Goal: Transaction & Acquisition: Purchase product/service

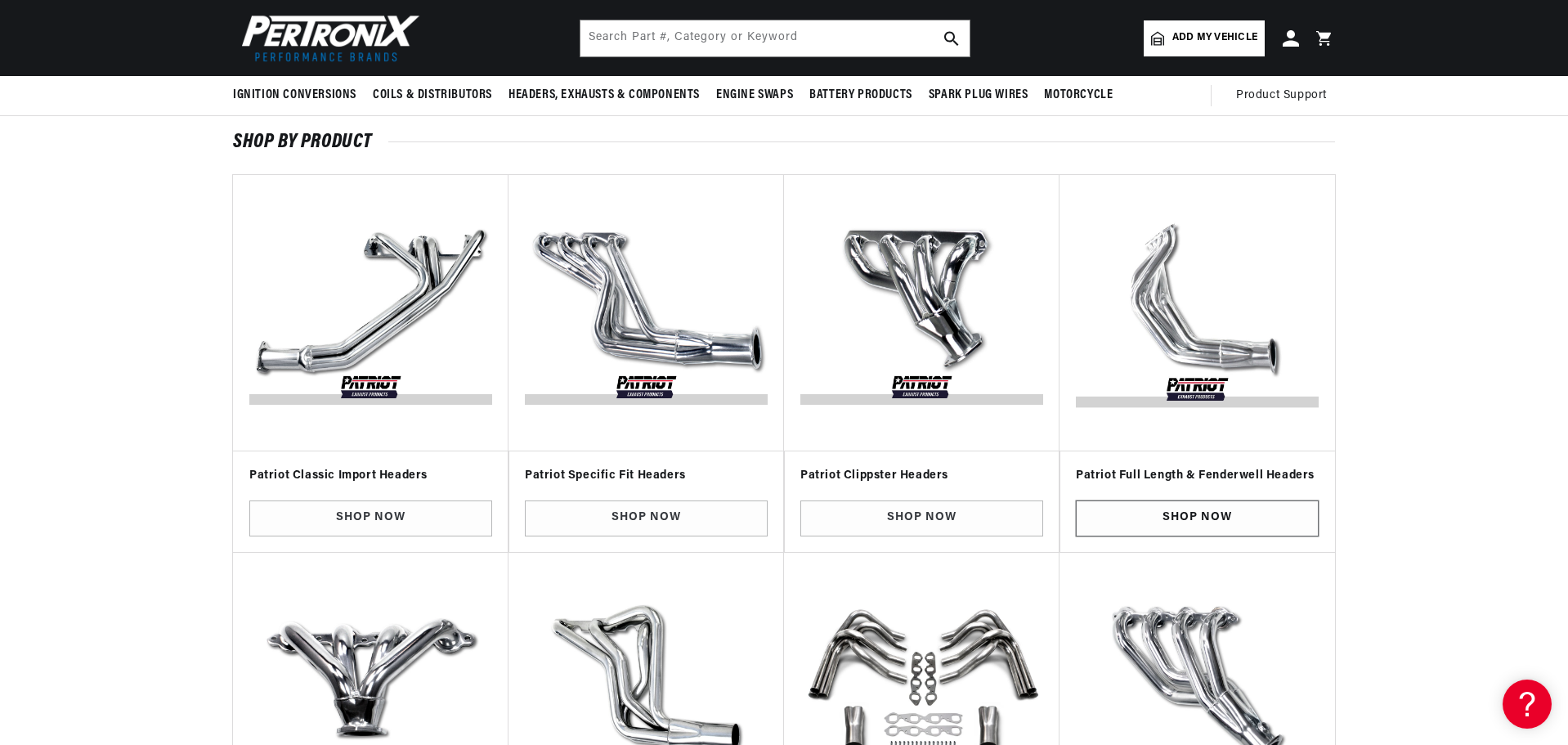
scroll to position [0, 1021]
click at [1206, 507] on link "Shop Now" at bounding box center [1197, 519] width 243 height 37
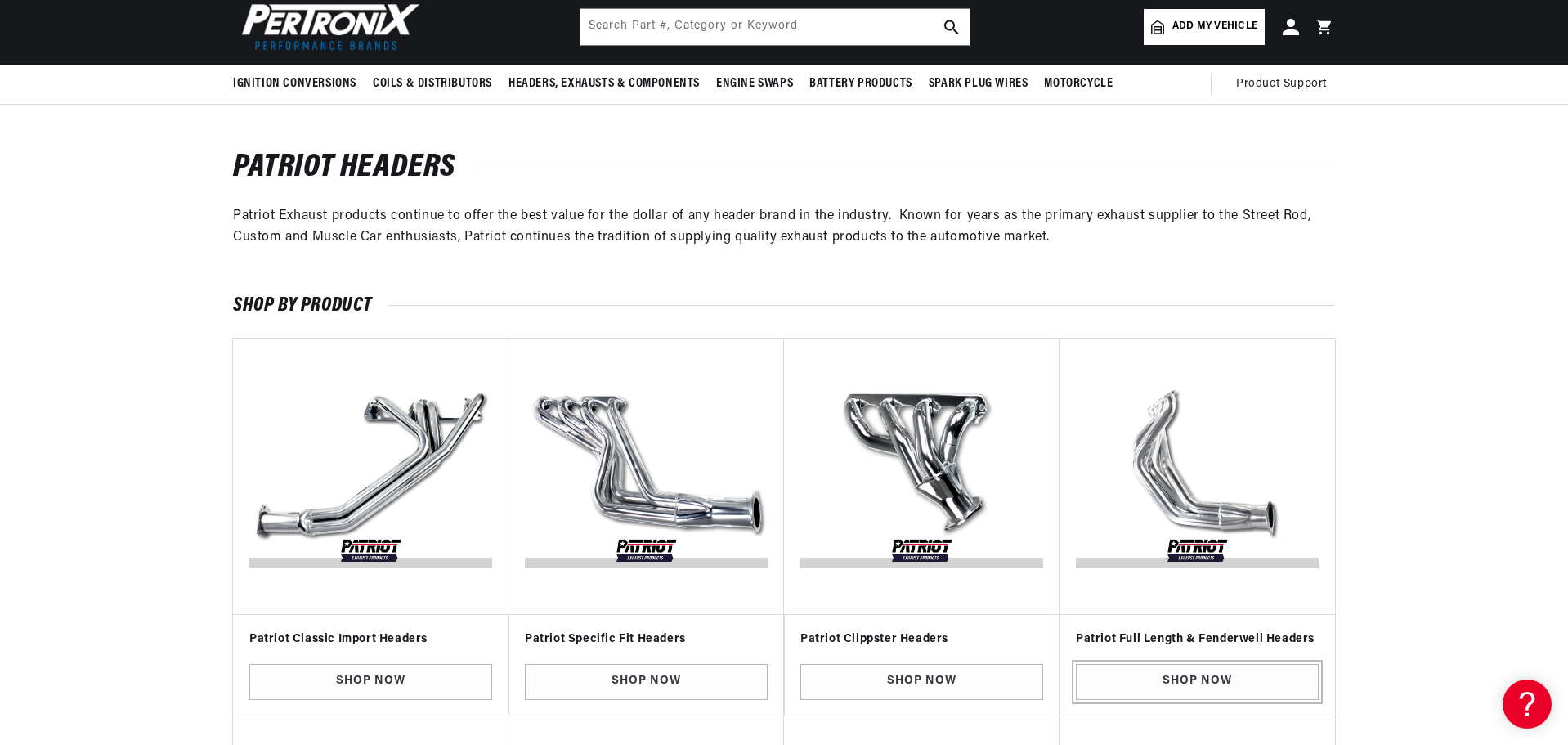
scroll to position [0, 0]
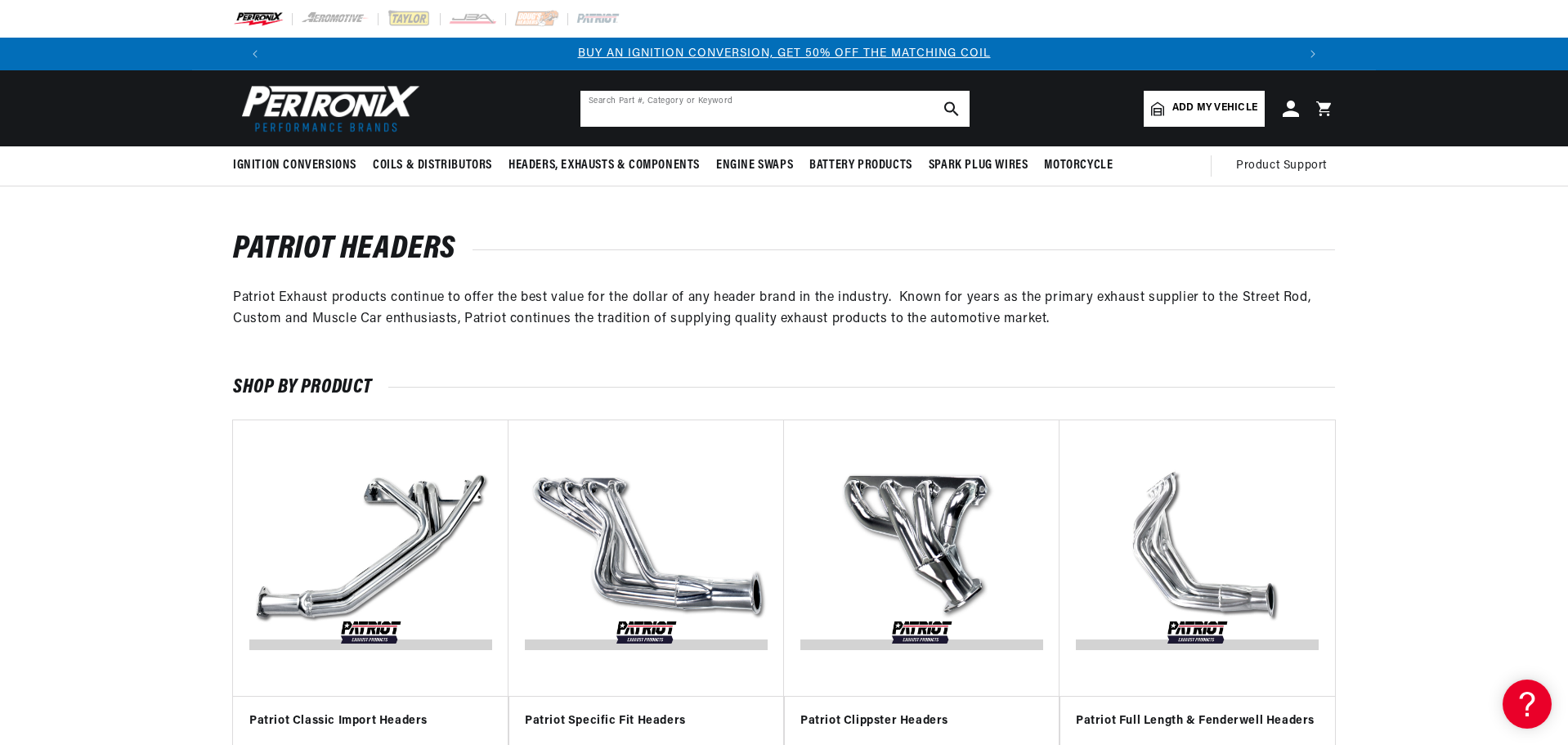
click at [743, 111] on input "text" at bounding box center [776, 108] width 389 height 36
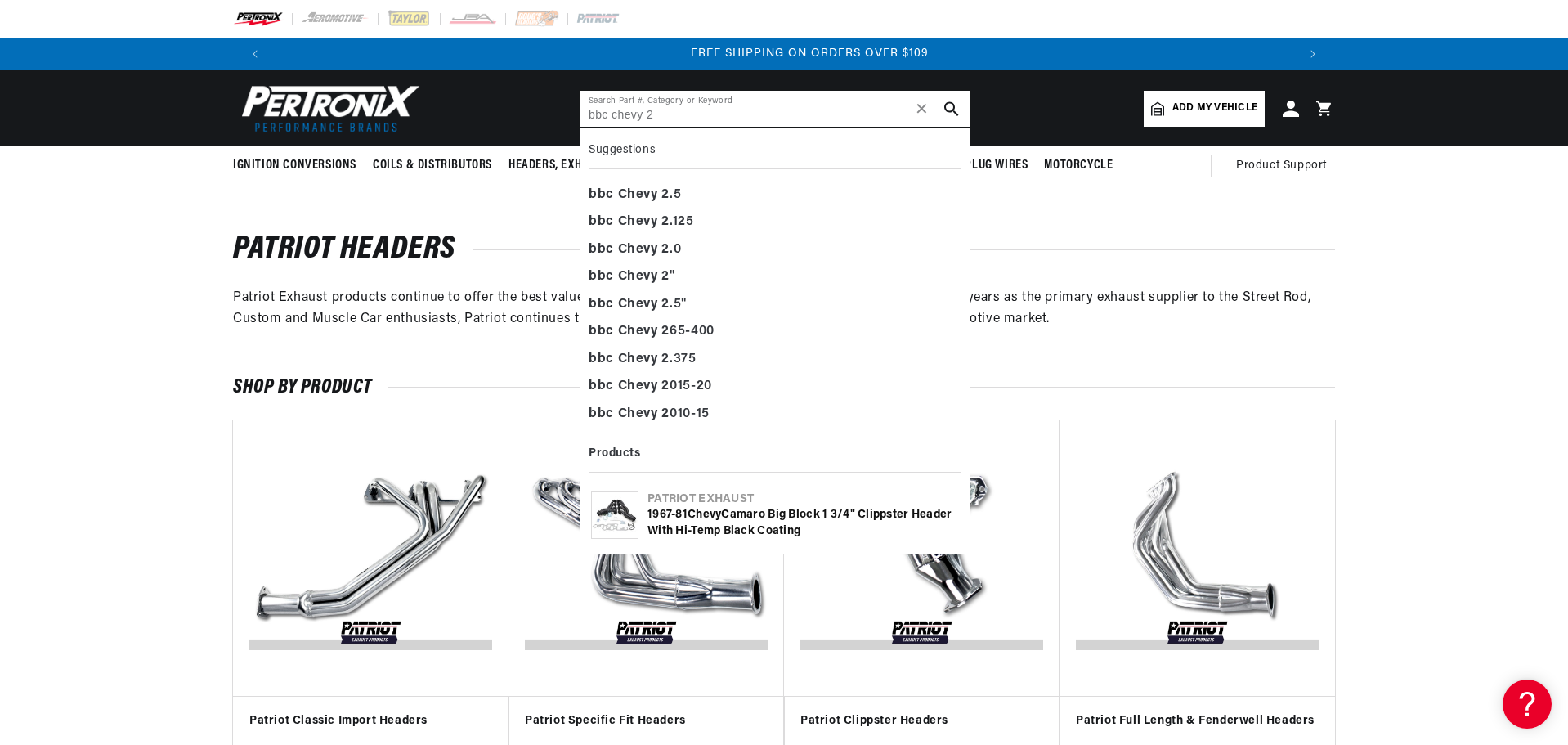
scroll to position [0, 2042]
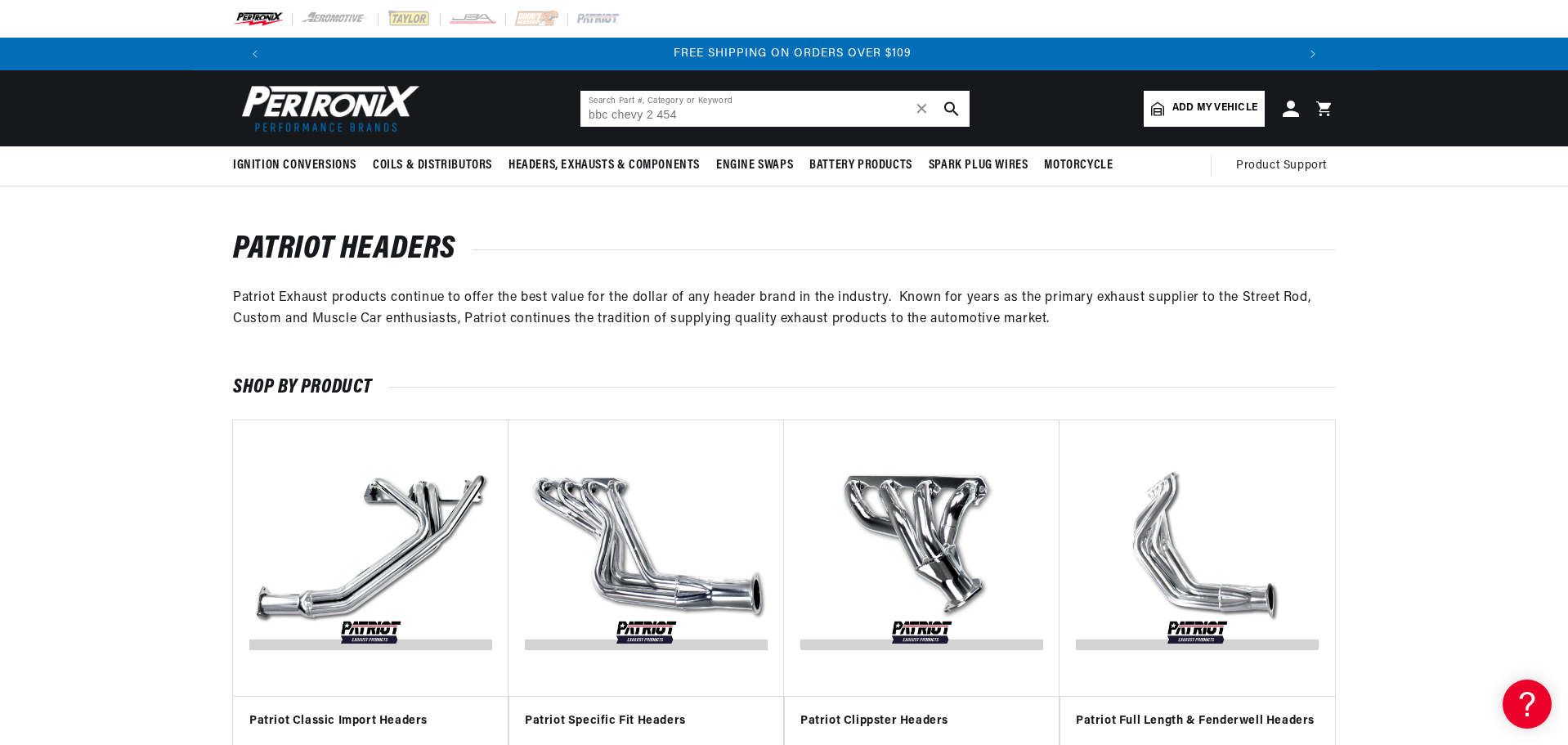
type input "bbc chevy 2 454"
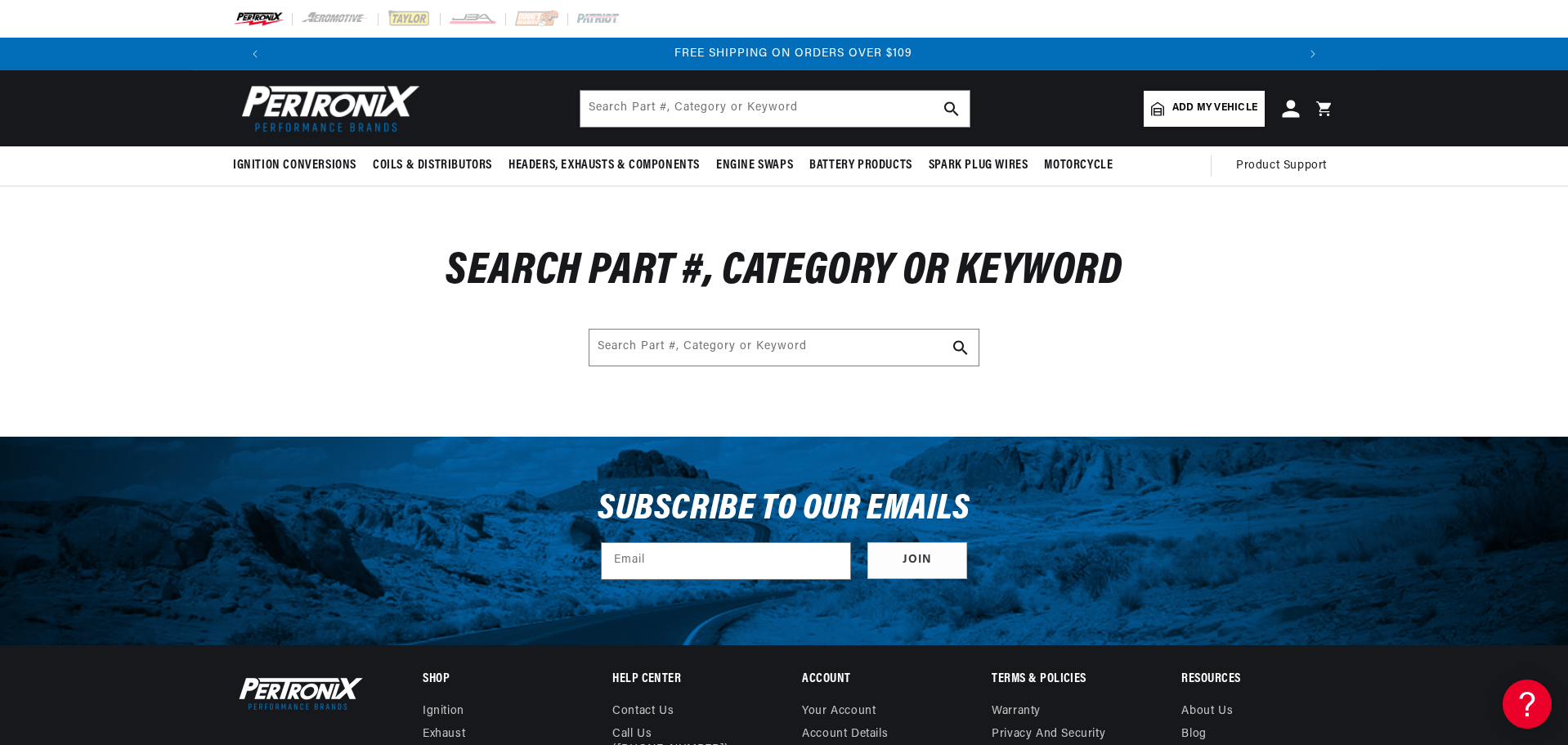
scroll to position [0, 2042]
click at [1223, 112] on span "Add my vehicle" at bounding box center [1215, 108] width 85 height 16
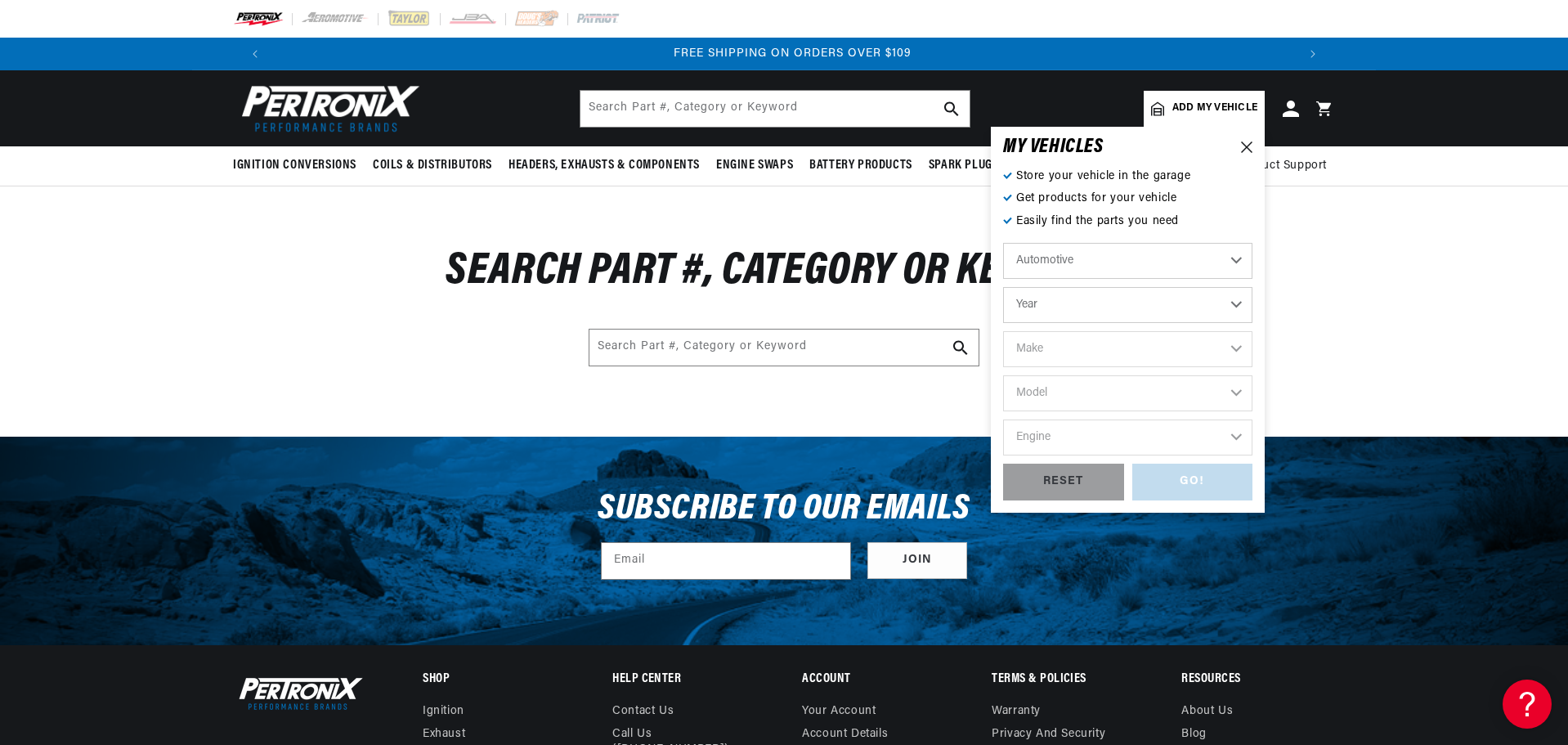
click at [1080, 263] on select "Automotive Agricultural Industrial Marine Motorcycle" at bounding box center [1127, 261] width 249 height 36
click at [1003, 243] on select "Automotive Agricultural Industrial Marine Motorcycle" at bounding box center [1127, 261] width 249 height 36
click at [1079, 307] on select "Year 2022 2021 2020 2019 2018 2017 2016 2015 2014 2013 2012 2011 2010 2009 2008…" at bounding box center [1127, 305] width 249 height 36
select select "1963"
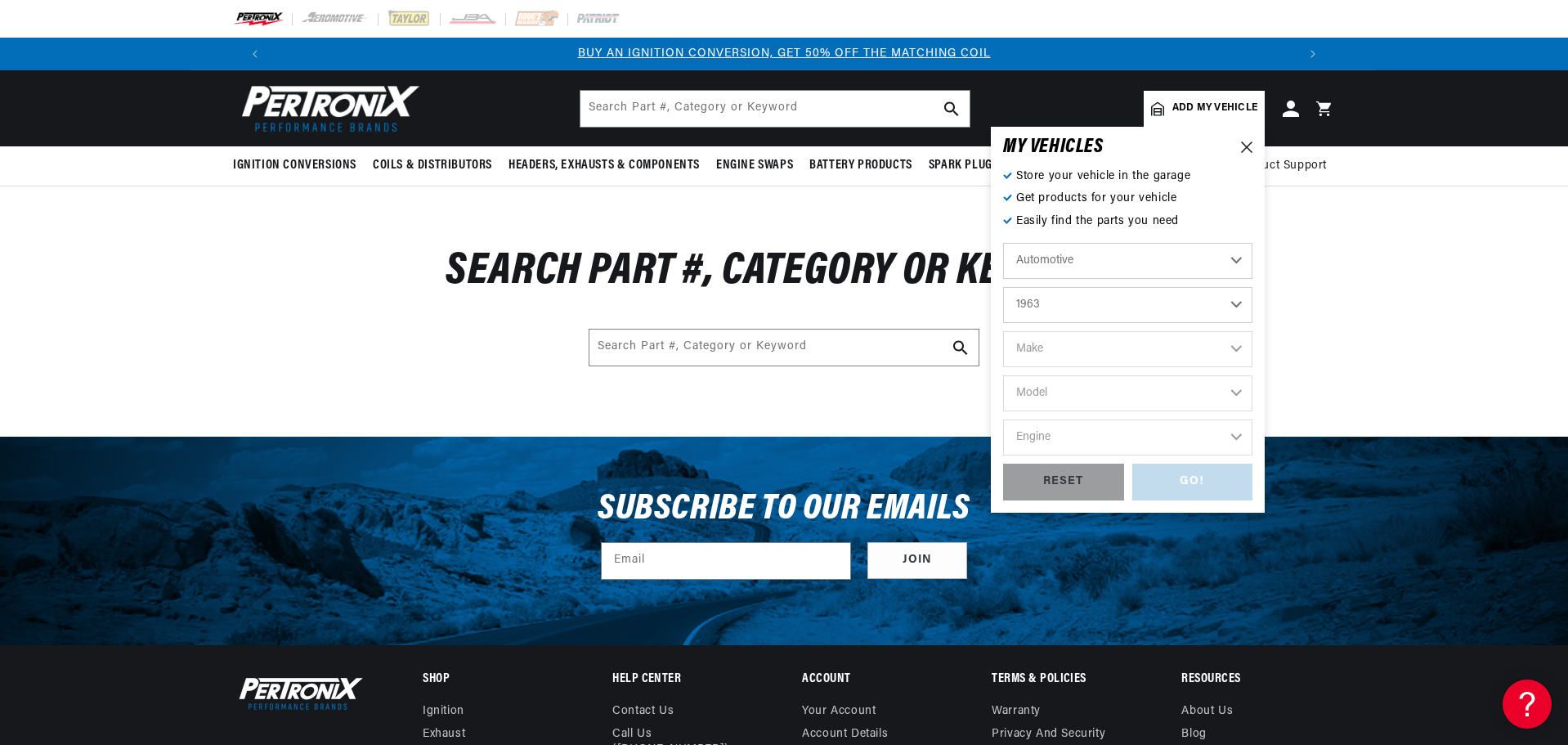
click at [1003, 287] on select "Year 2022 2021 2020 2019 2018 2017 2016 2015 2014 2013 2012 2011 2010 2009 2008…" at bounding box center [1127, 305] width 249 height 36
select select "1963"
click at [1060, 350] on select "Make American Motors Aston Martin Austin Austin Healey Bentley Buick Cadillac C…" at bounding box center [1127, 349] width 249 height 36
select select "Chevrolet"
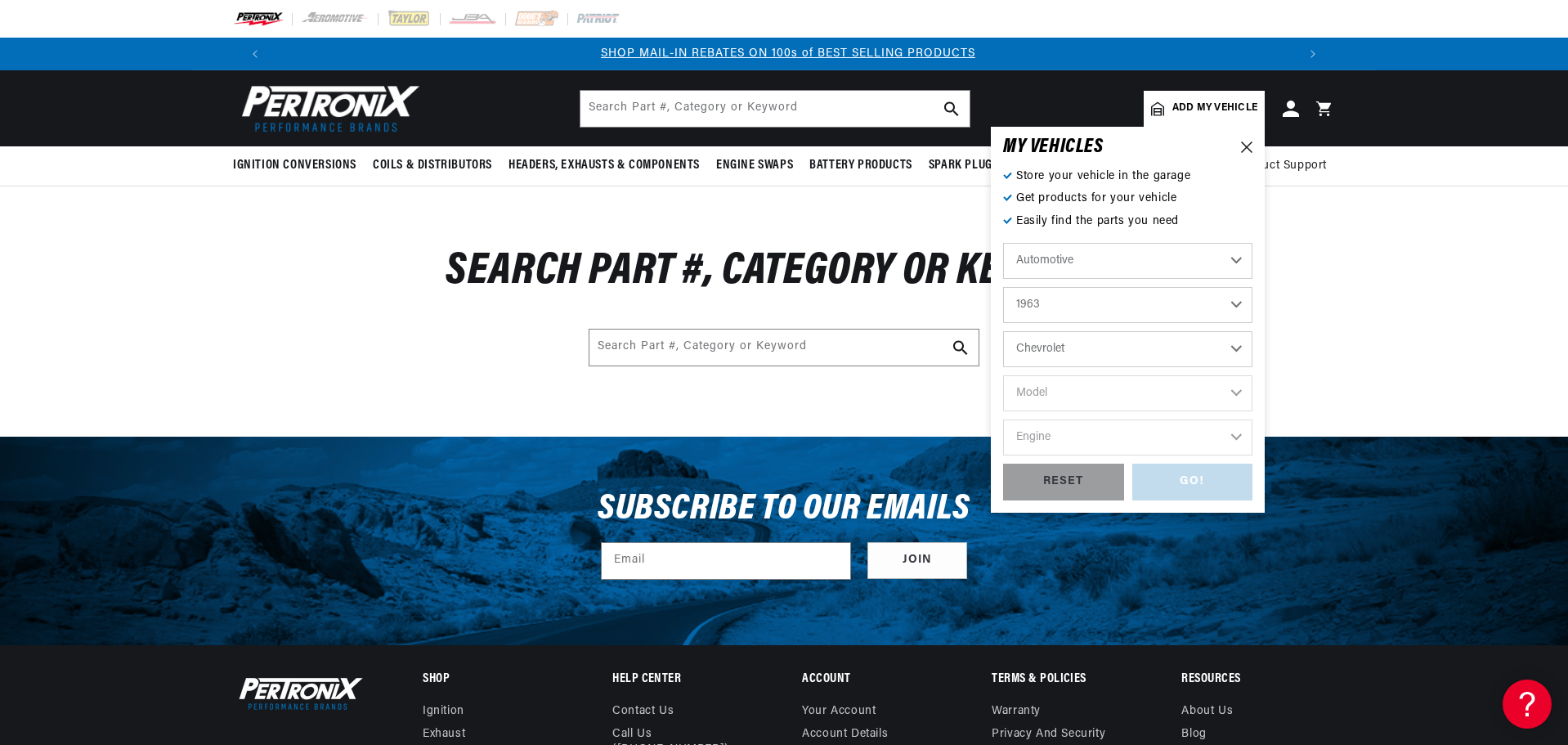
click at [1003, 331] on select "Make American Motors Aston Martin Austin Austin Healey Bentley Buick Cadillac C…" at bounding box center [1127, 349] width 249 height 36
select select "Chevrolet"
click at [1230, 388] on select "Model Bel Air Biscayne C10 Pickup C20 Pickup C30 Pickup Chevy II Corvair Corvet…" at bounding box center [1127, 393] width 249 height 36
select select "Chevy-II"
click at [1003, 375] on select "Model Bel Air Biscayne C10 Pickup C20 Pickup C30 Pickup Chevy II Corvair Corvet…" at bounding box center [1127, 393] width 249 height 36
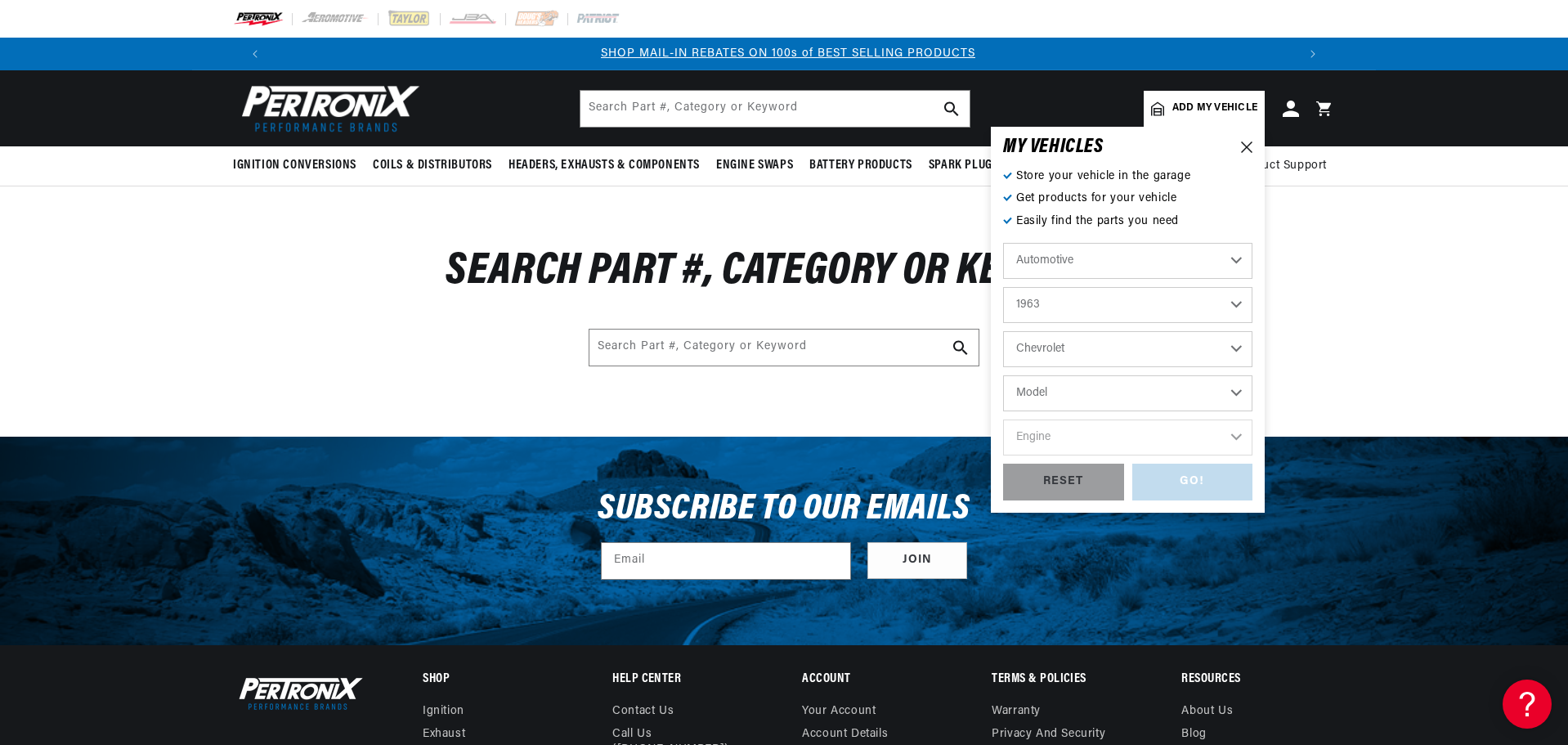
select select "Chevy-II"
click at [1234, 441] on select "Engine 4.1L 6.5L 153cid / 2.5L 194cid / 3.2L 230cid / 3.8L 235cid / 3.8L 283cid…" at bounding box center [1127, 437] width 249 height 36
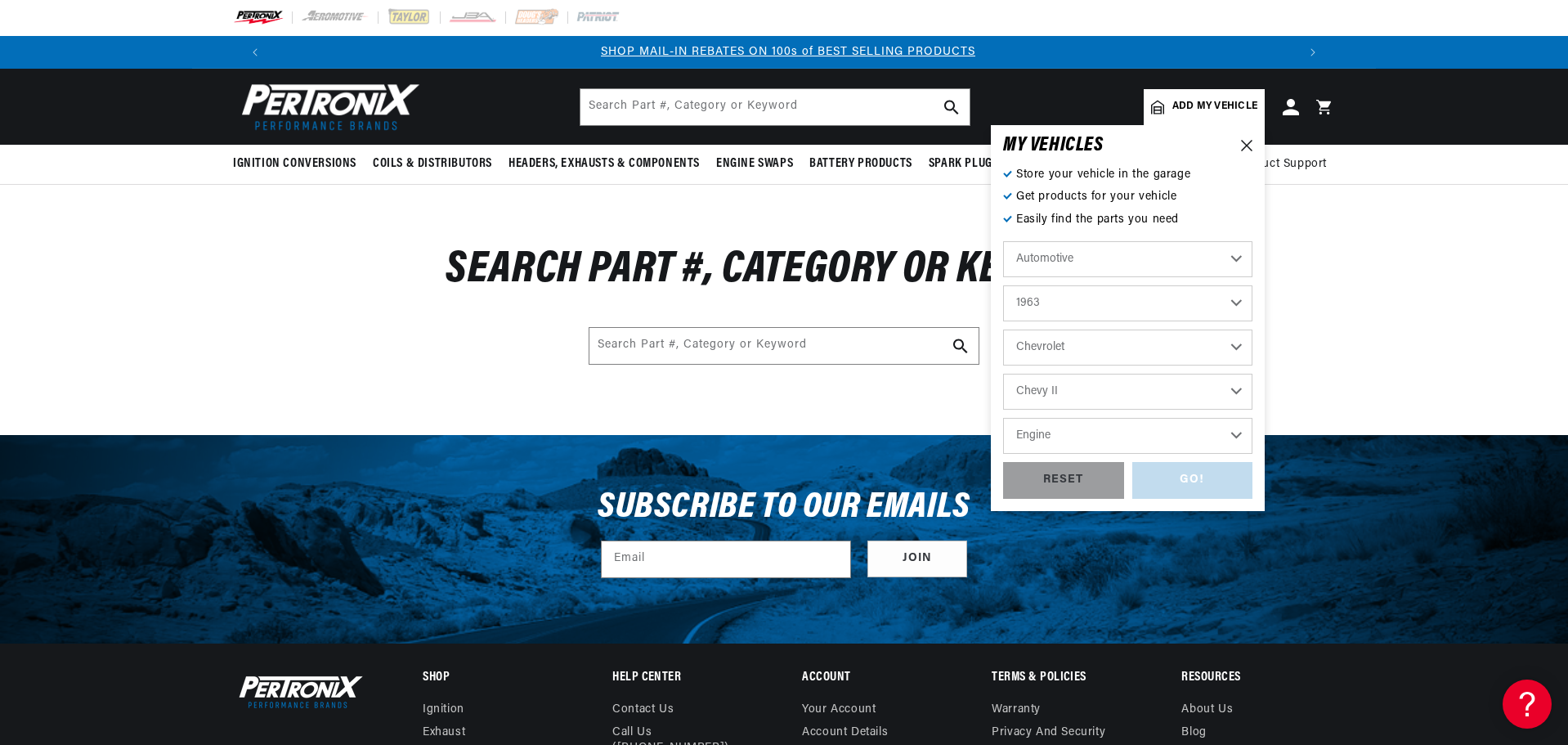
scroll to position [0, 0]
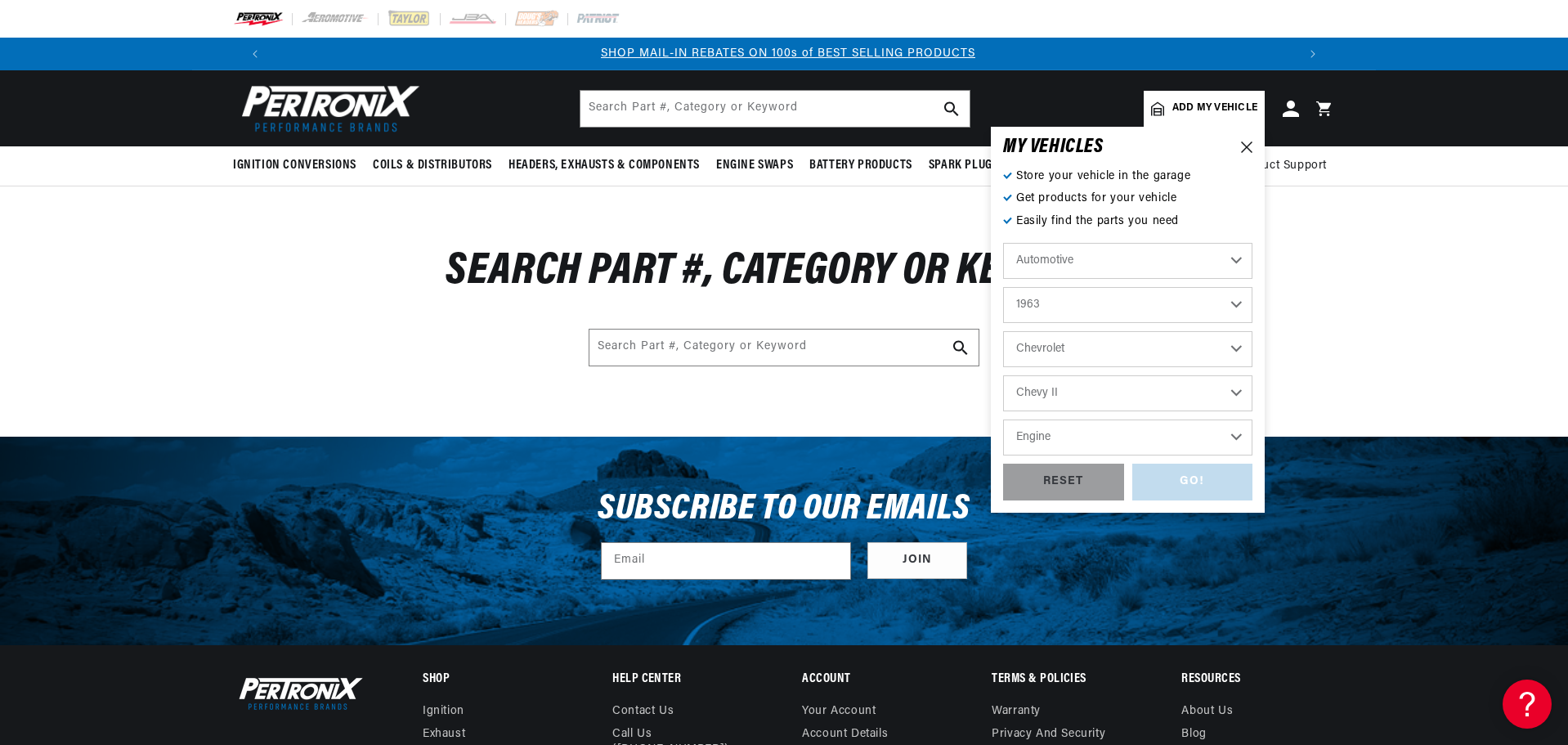
click at [1210, 485] on div "GO! RESET" at bounding box center [1127, 482] width 249 height 37
click at [1237, 437] on select "Engine 4.1L 6.5L 153cid / 2.5L 194cid / 3.2L 230cid / 3.8L 235cid / 3.8L 283cid…" at bounding box center [1127, 437] width 249 height 36
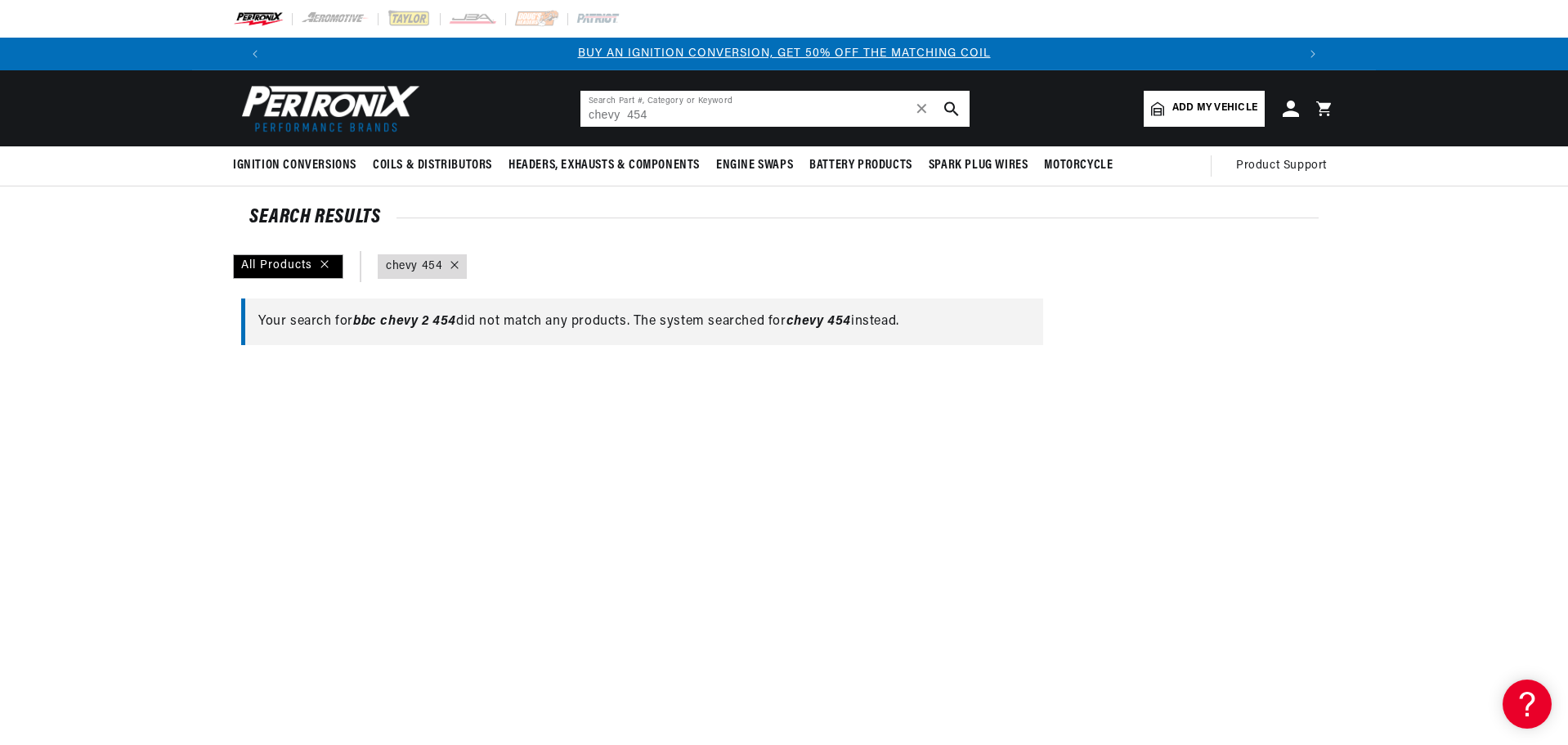
click at [667, 118] on input "chevy 454" at bounding box center [776, 108] width 389 height 36
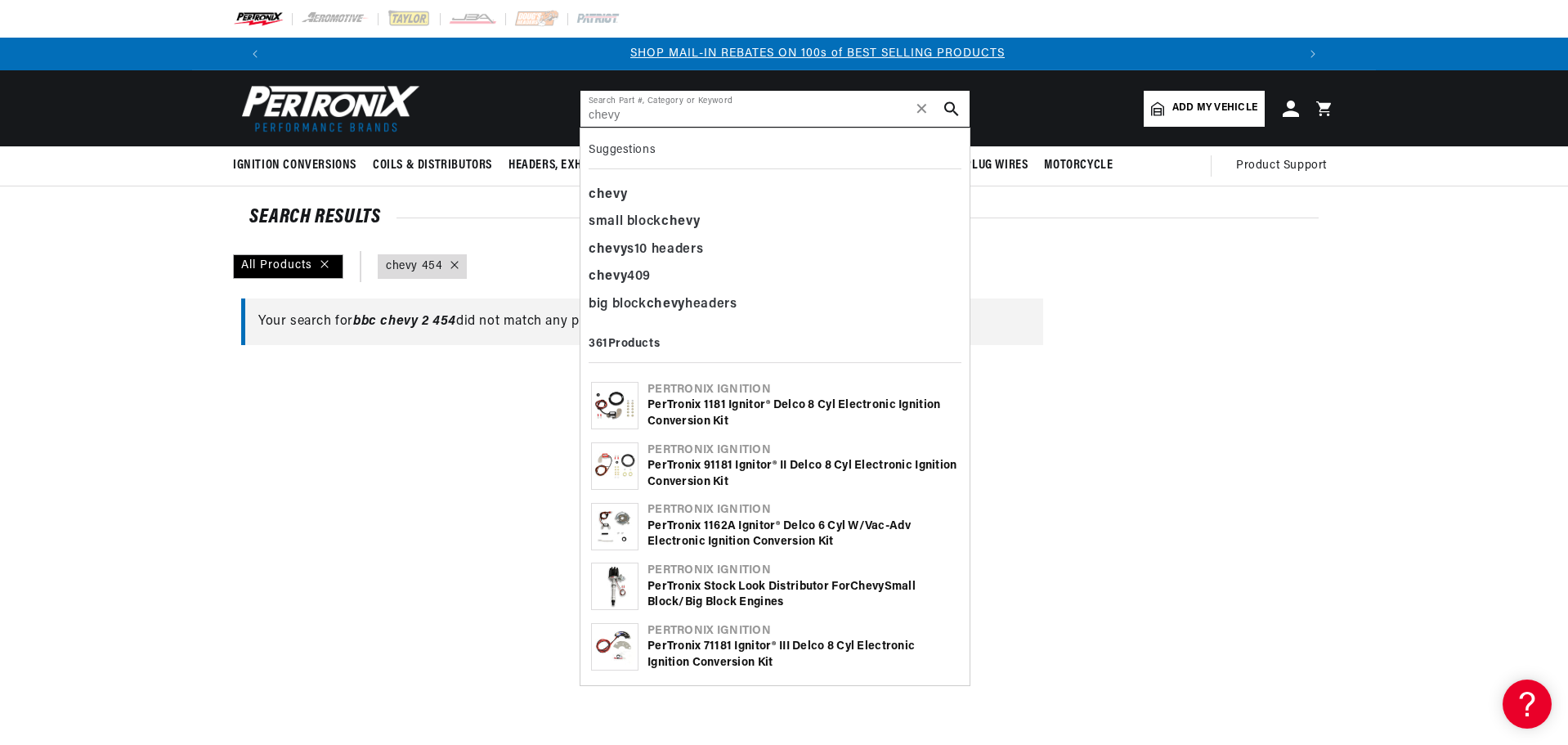
scroll to position [0, 1021]
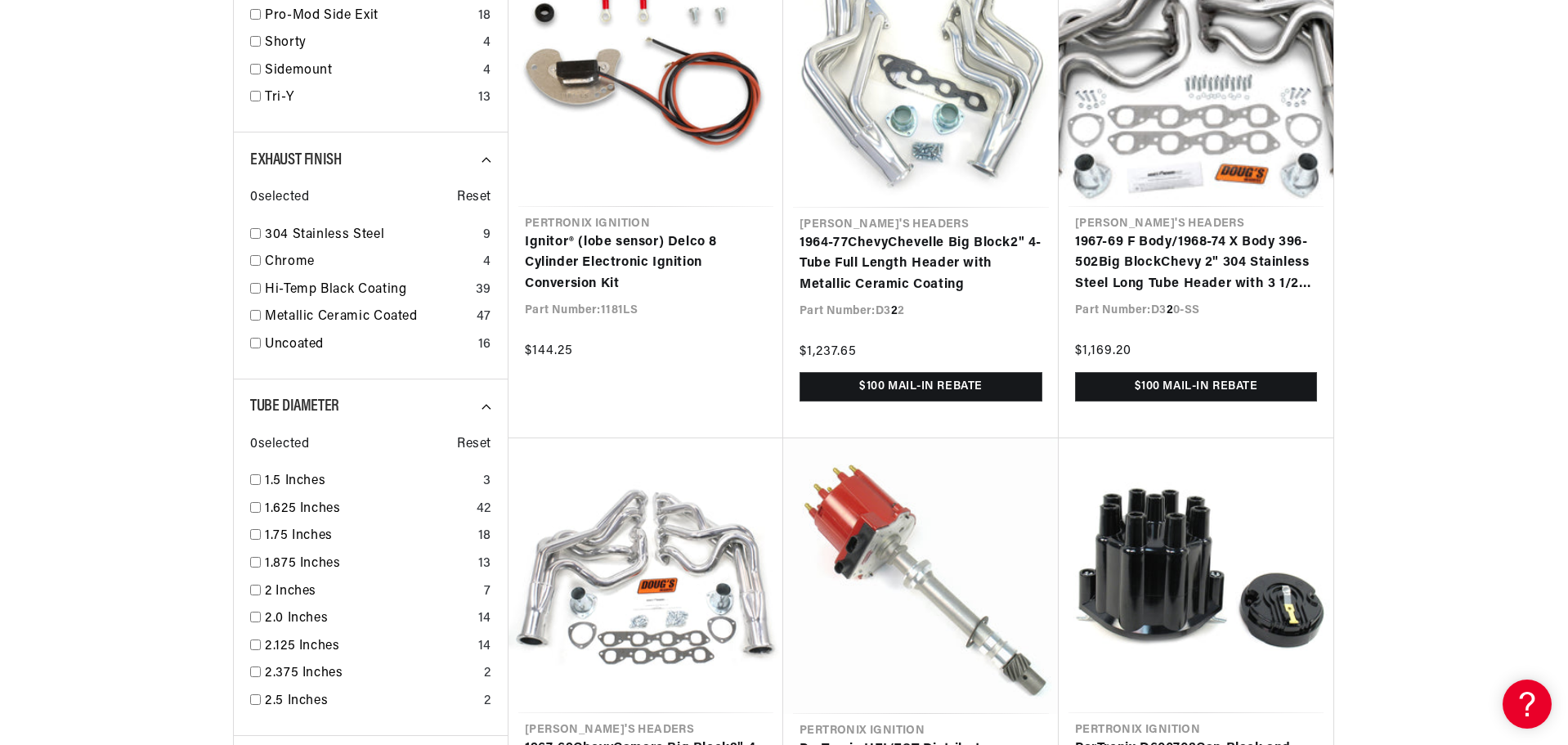
scroll to position [0, 2042]
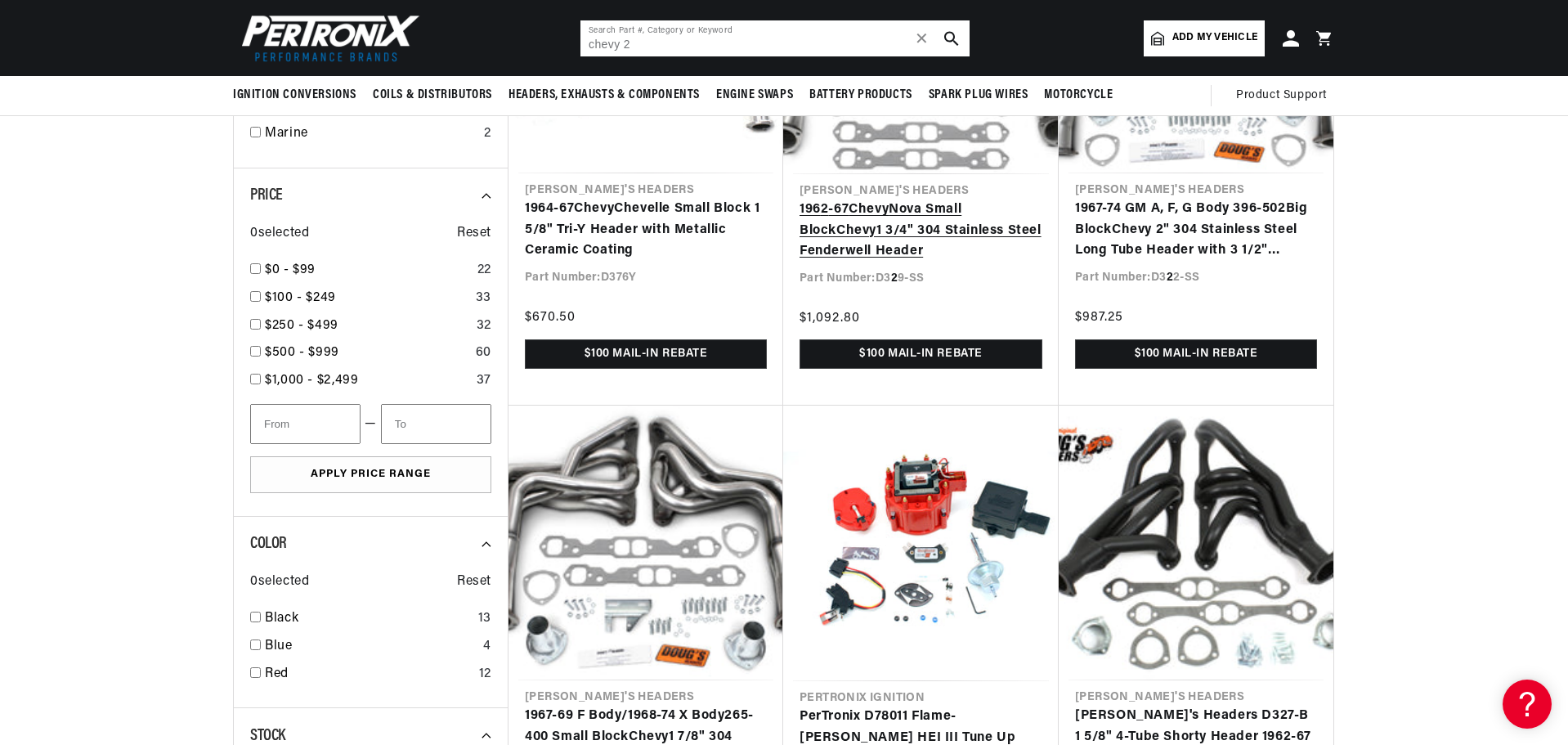
scroll to position [2862, 0]
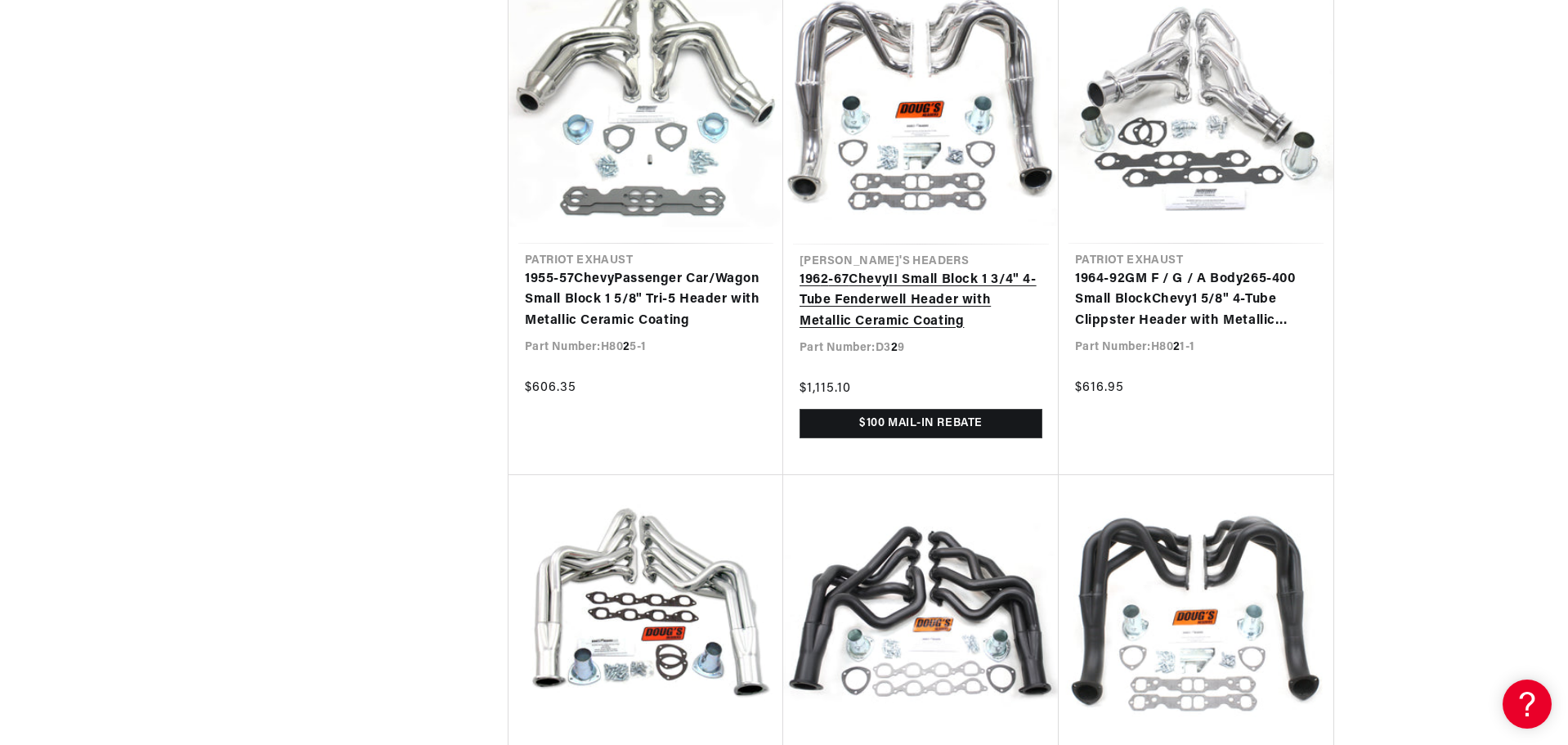
scroll to position [4989, 0]
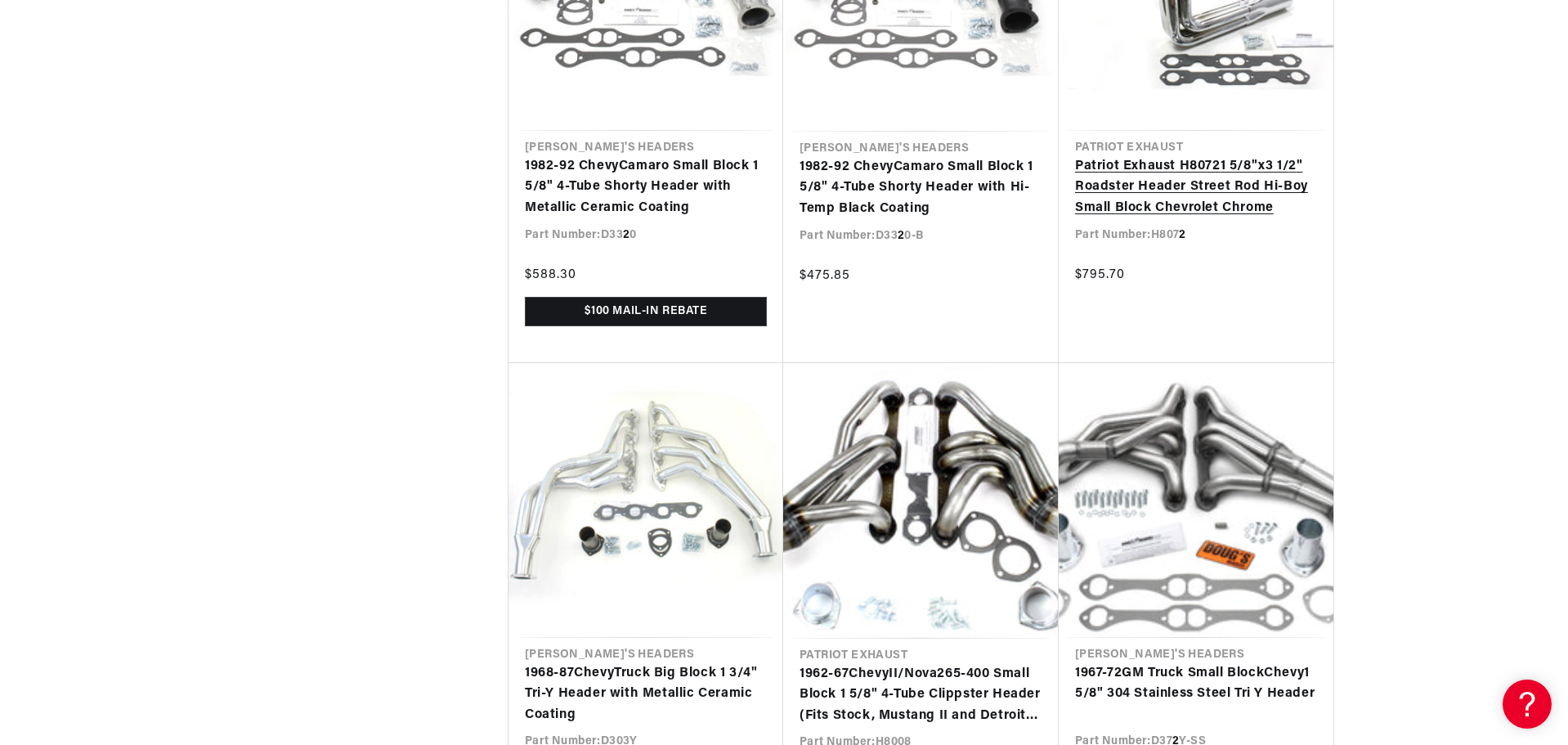
scroll to position [7687, 0]
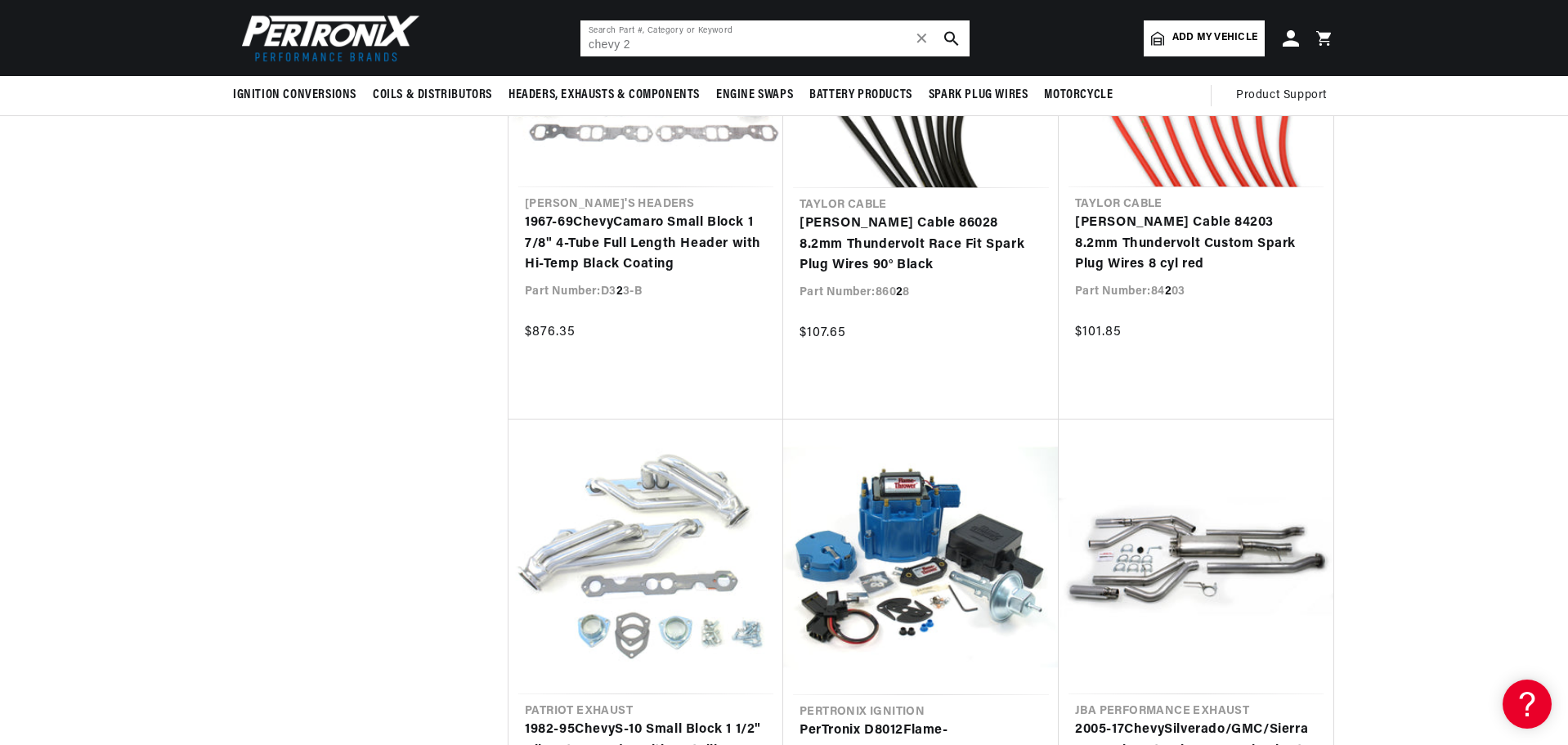
click at [655, 42] on input "chevy 2" at bounding box center [776, 39] width 389 height 36
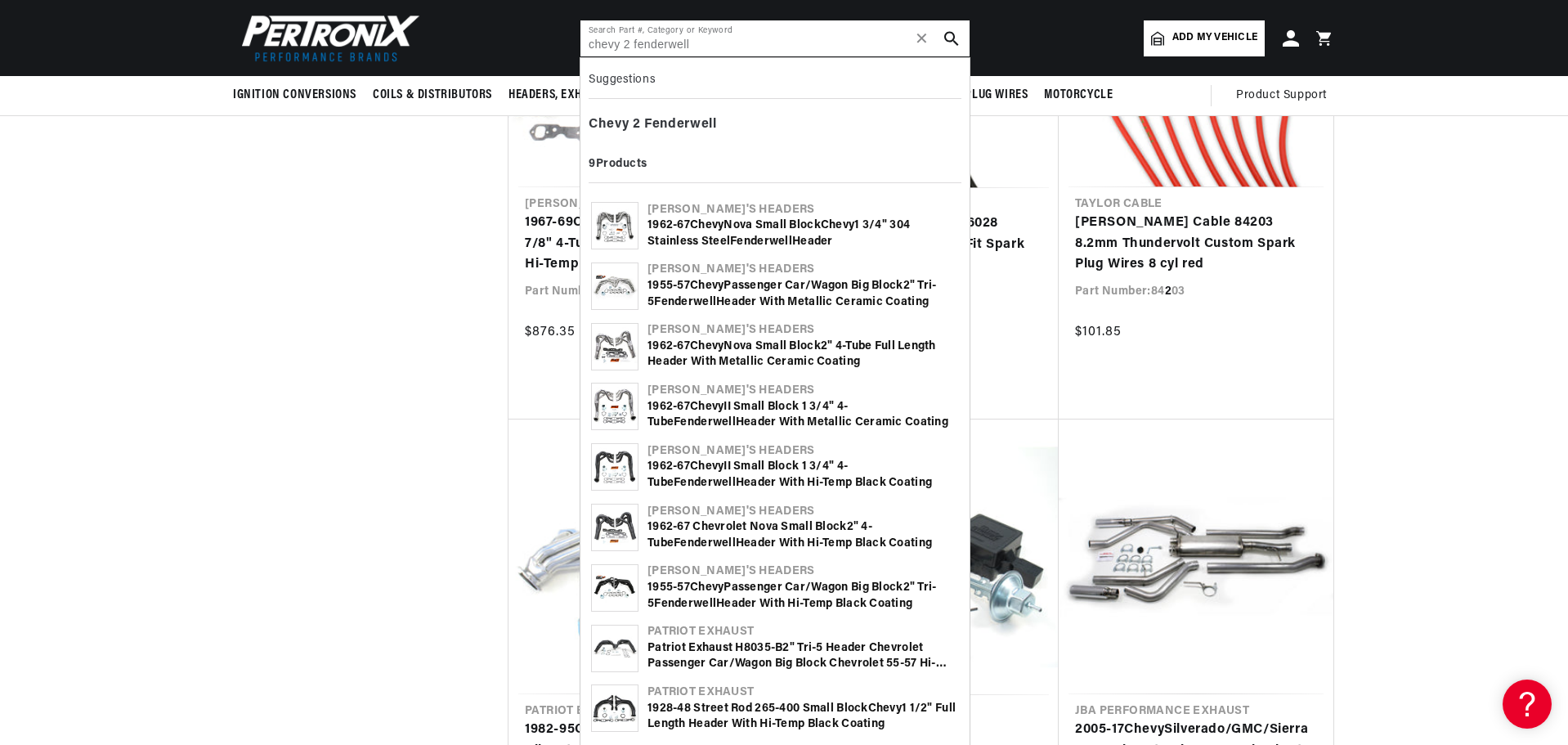
type input "chevy 2 fenderwell"
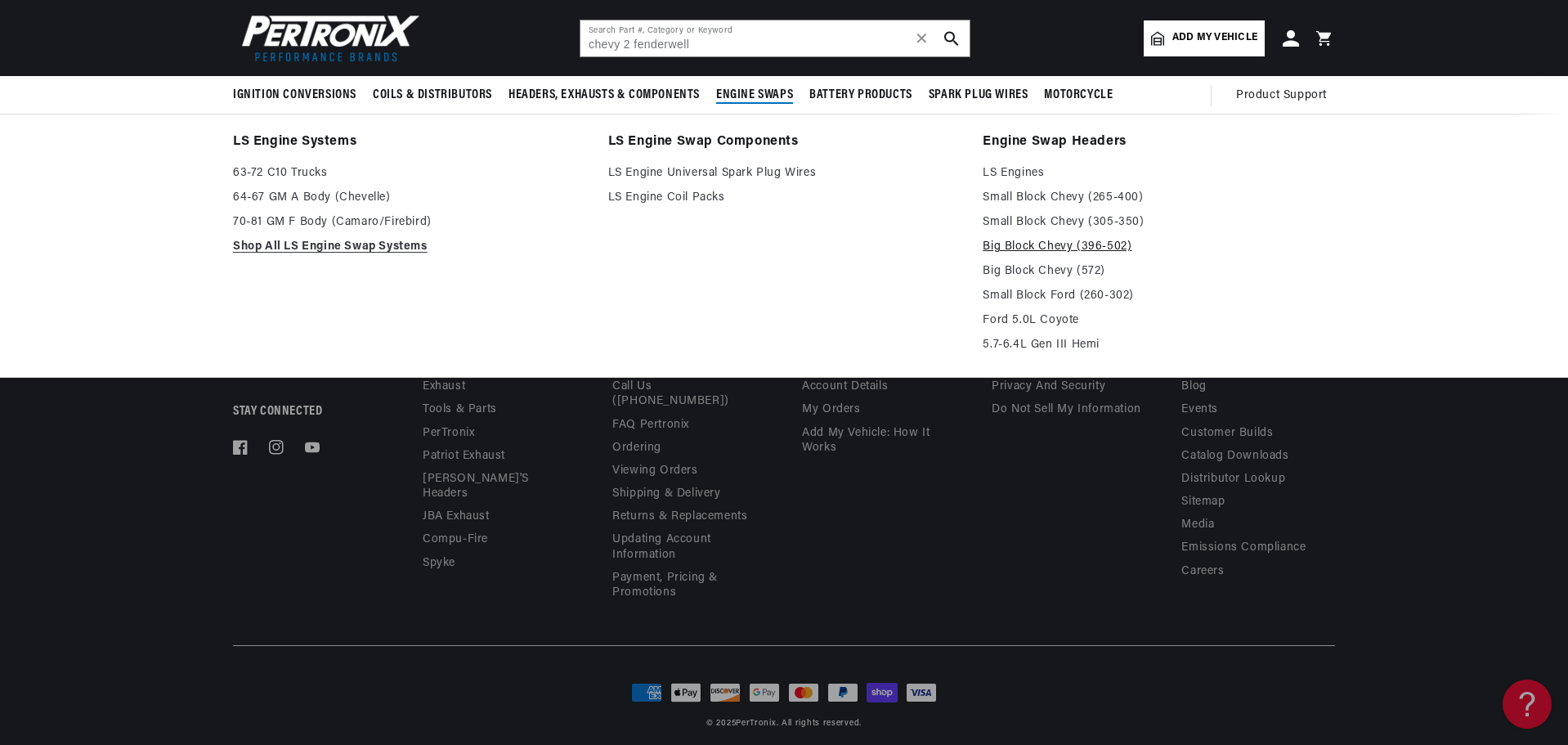
click at [1076, 247] on link "Big Block Chevy (396-502)" at bounding box center [1159, 247] width 353 height 20
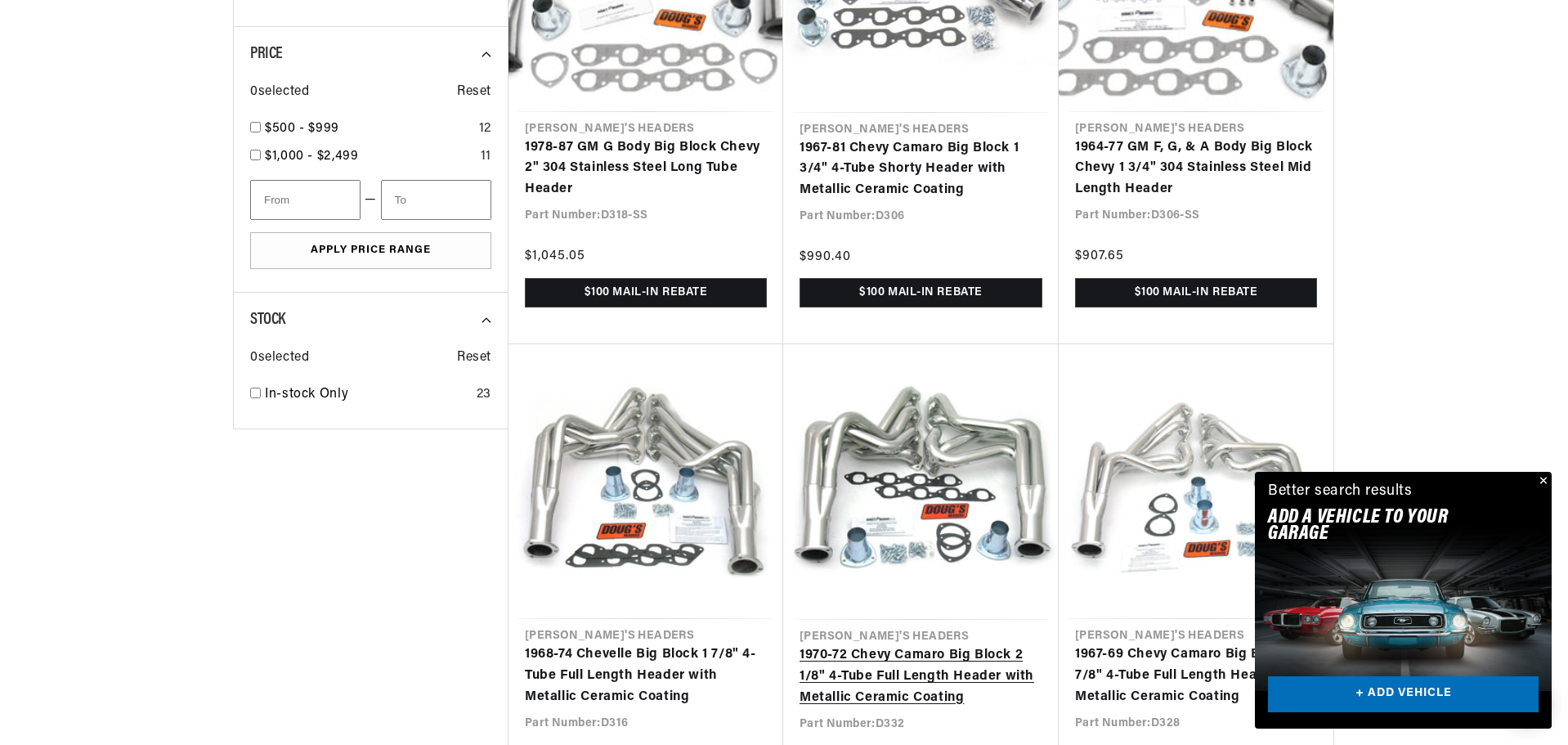
scroll to position [2044, 0]
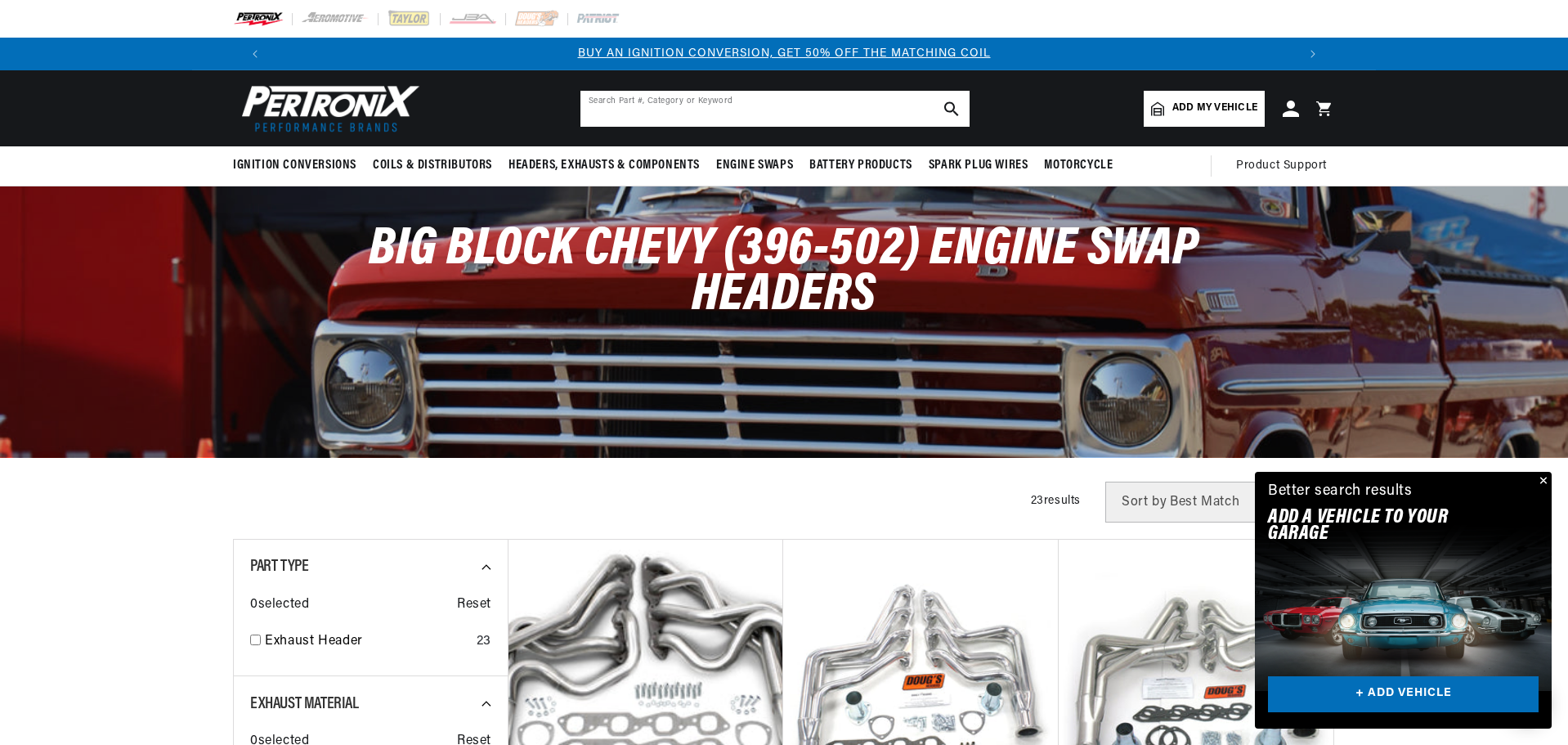
click at [677, 106] on input "text" at bounding box center [776, 108] width 389 height 36
